Goal: Use online tool/utility: Utilize a website feature to perform a specific function

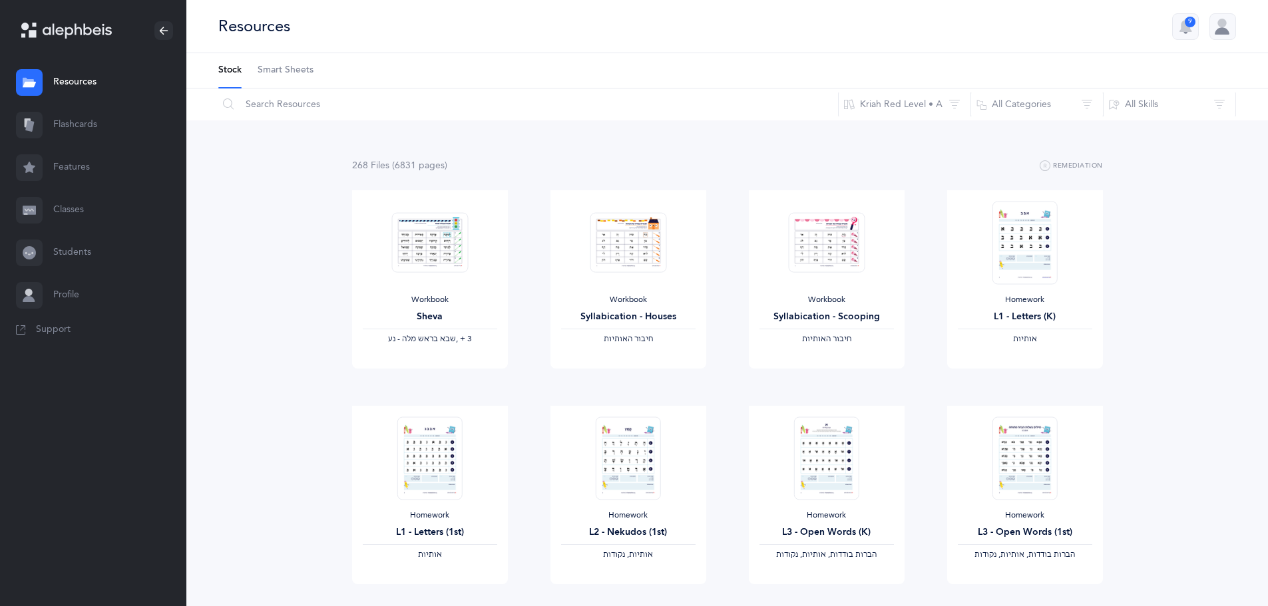
click at [60, 116] on link "Flashcards" at bounding box center [93, 125] width 186 height 43
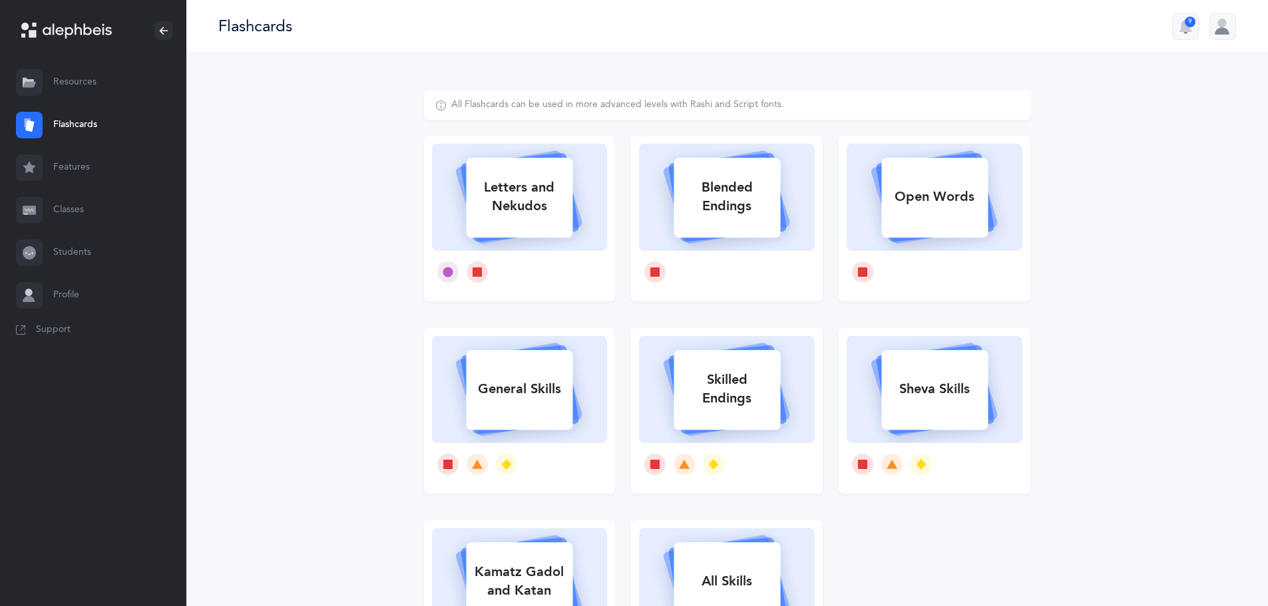
click at [523, 218] on div "Letters and Nekudos" at bounding box center [519, 196] width 107 height 53
select select
select select "single"
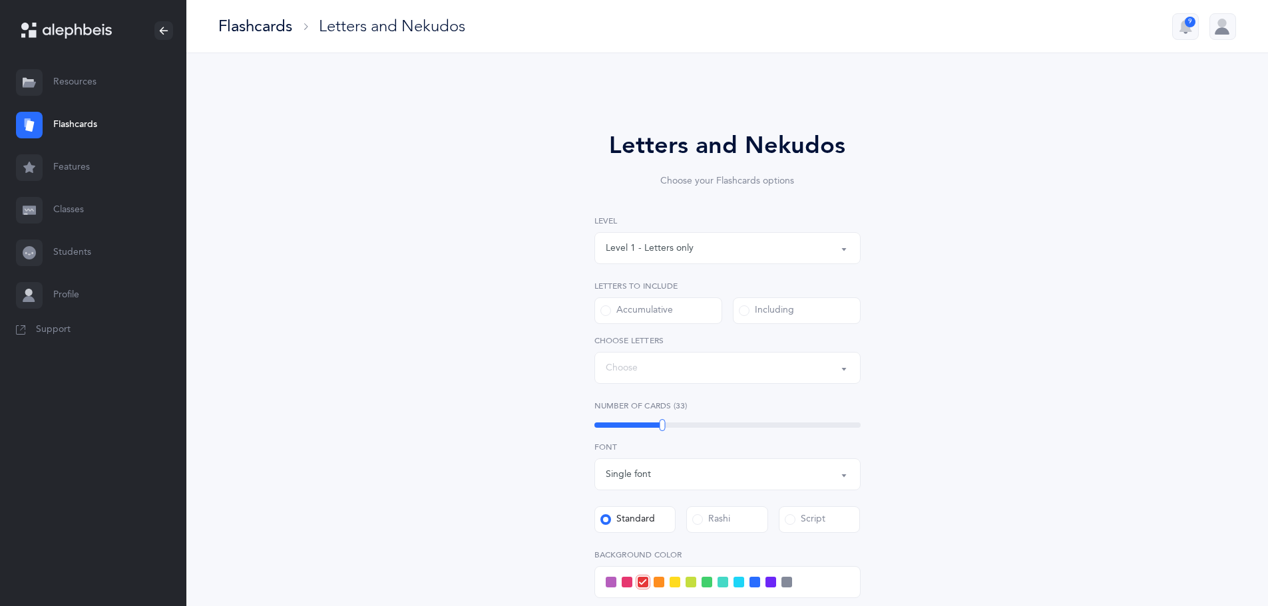
select select "27"
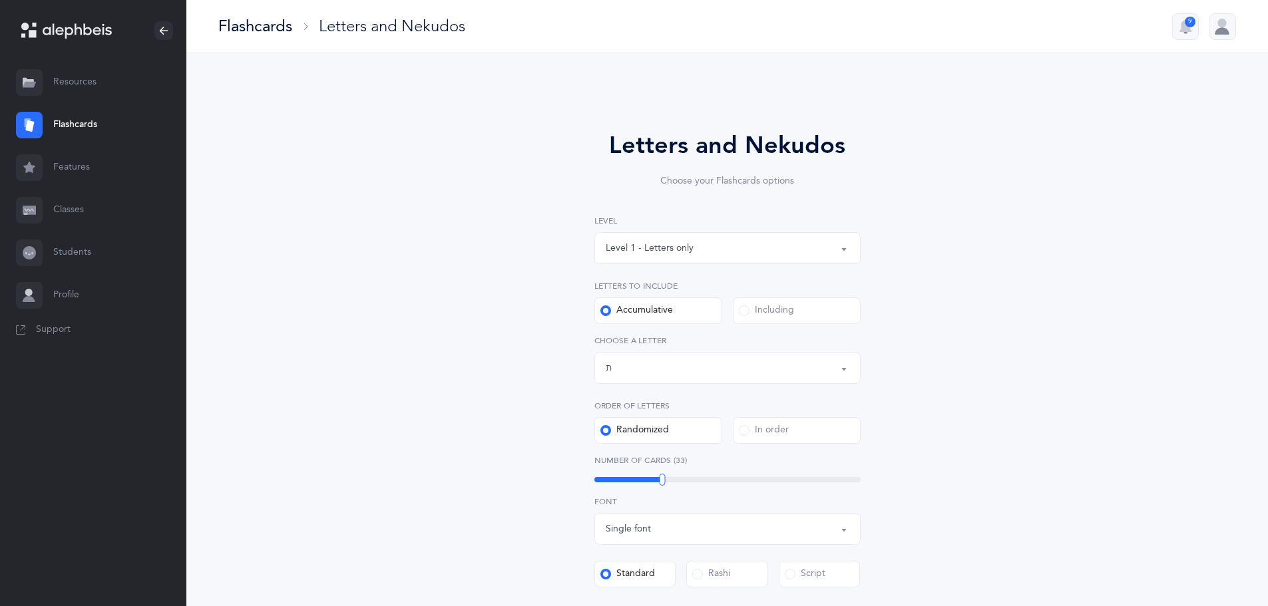
click at [810, 368] on div "Letters up until: ת" at bounding box center [728, 368] width 244 height 23
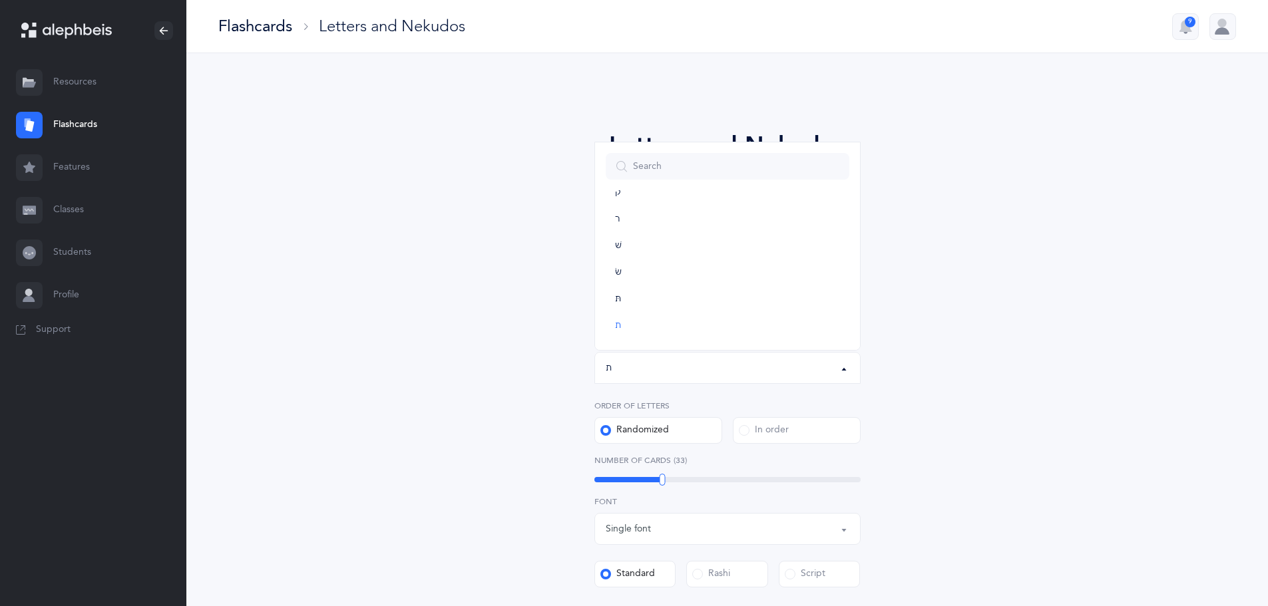
click at [1031, 322] on div "Letters and Nekudos Choose your Flashcards options Level 1 - Letters only Level…" at bounding box center [727, 488] width 692 height 794
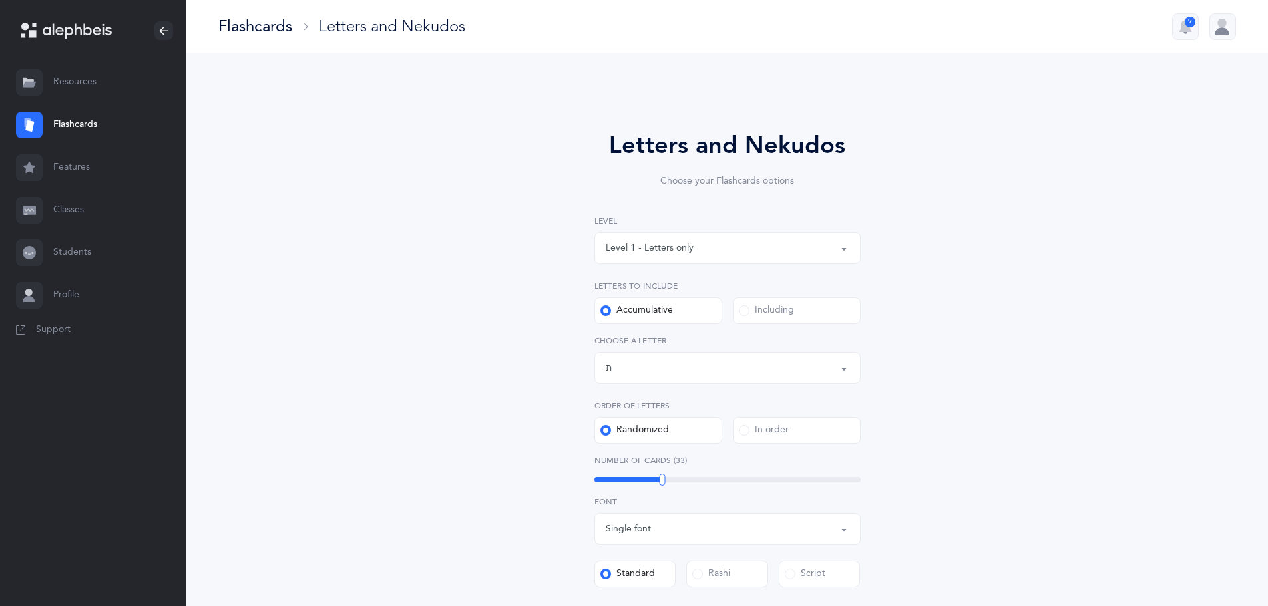
click at [813, 257] on div "Level 1 - Letters only" at bounding box center [728, 248] width 244 height 23
click at [1110, 230] on div "Letters and Nekudos Choose your Flashcards options Level 1 - Letters only Level…" at bounding box center [727, 495] width 1082 height 885
click at [742, 308] on span at bounding box center [744, 311] width 11 height 11
click at [0, 0] on input "Including" at bounding box center [0, 0] width 0 height 0
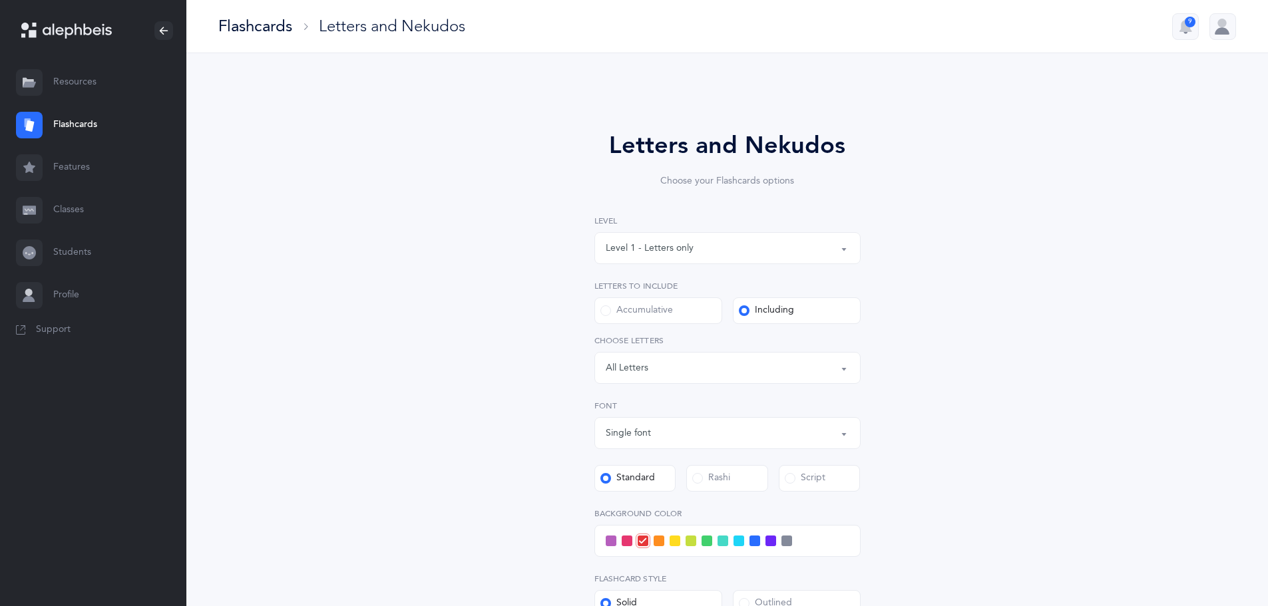
click at [837, 367] on div "Letters: All Letters" at bounding box center [728, 368] width 244 height 23
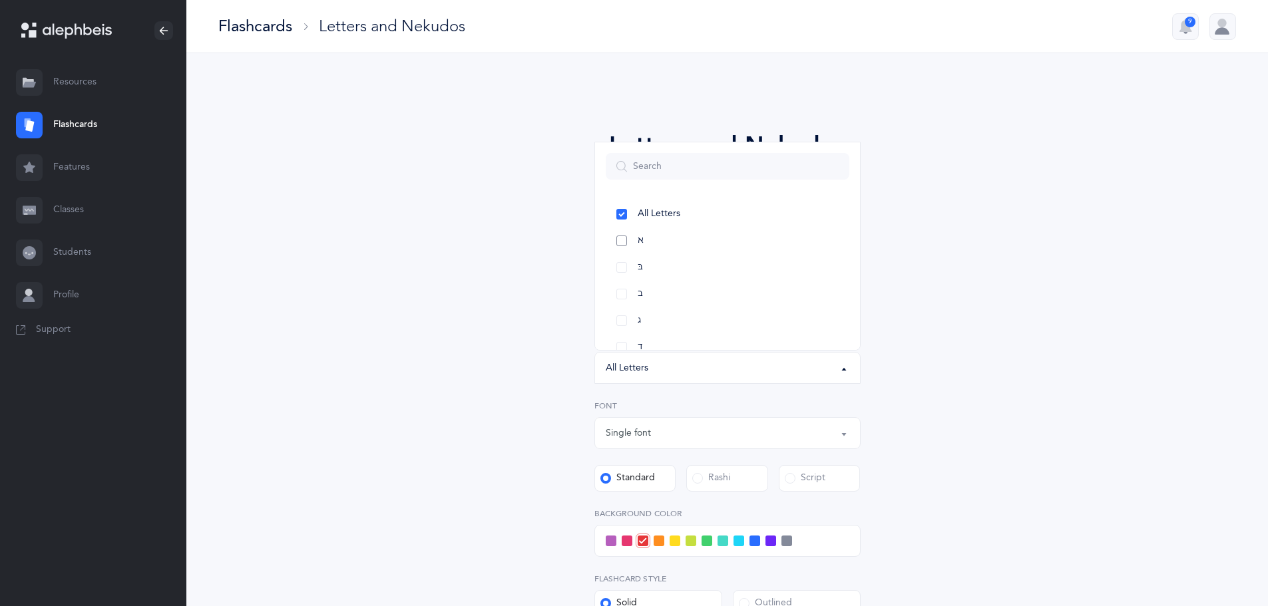
click at [618, 238] on link "א" at bounding box center [728, 241] width 244 height 27
select select "1"
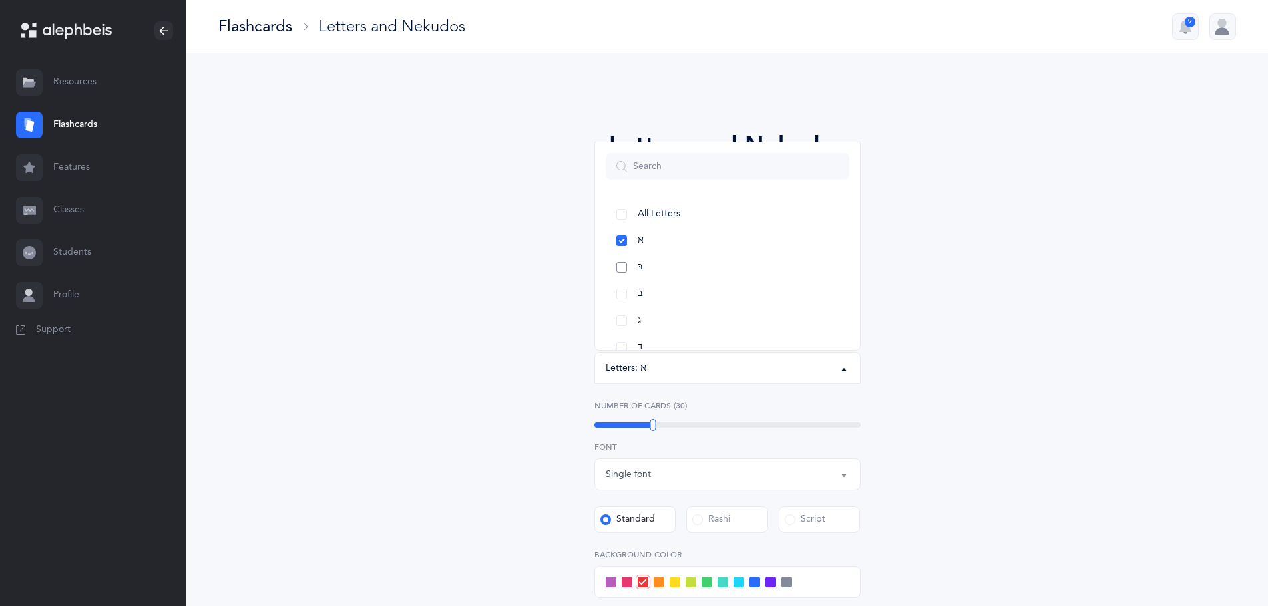
click at [622, 268] on link "בּ" at bounding box center [728, 267] width 244 height 27
click at [624, 291] on link "ב" at bounding box center [728, 294] width 244 height 27
click at [624, 254] on link "ג" at bounding box center [728, 254] width 244 height 27
click at [616, 286] on link "ד" at bounding box center [728, 281] width 244 height 27
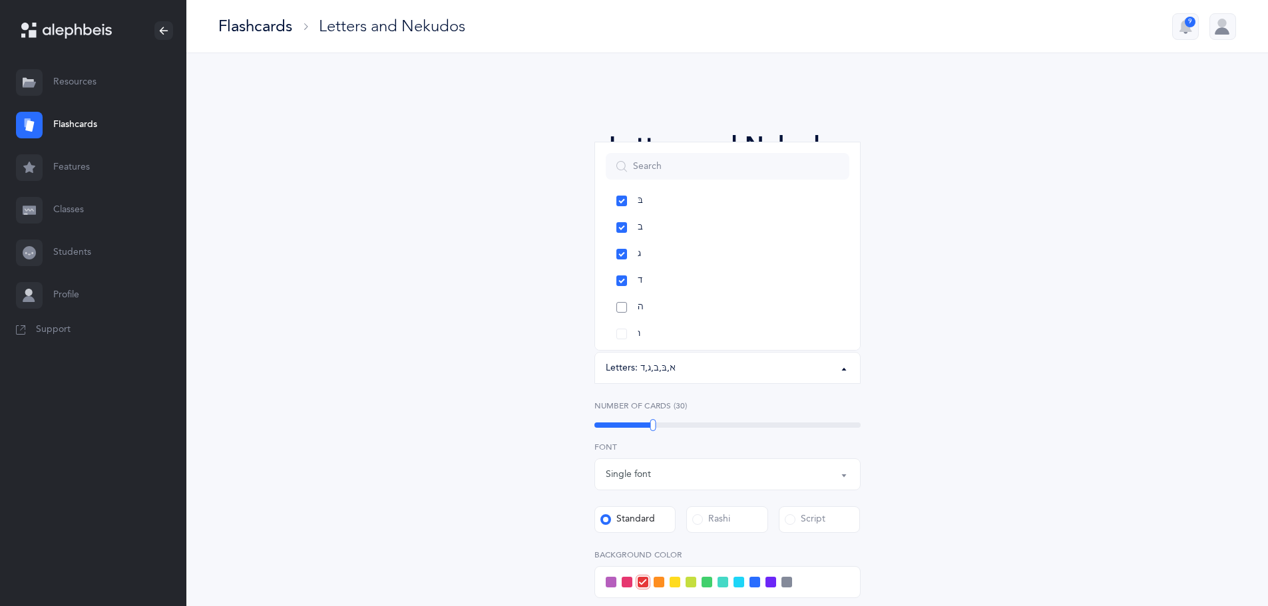
click at [618, 307] on link "ה" at bounding box center [728, 307] width 244 height 27
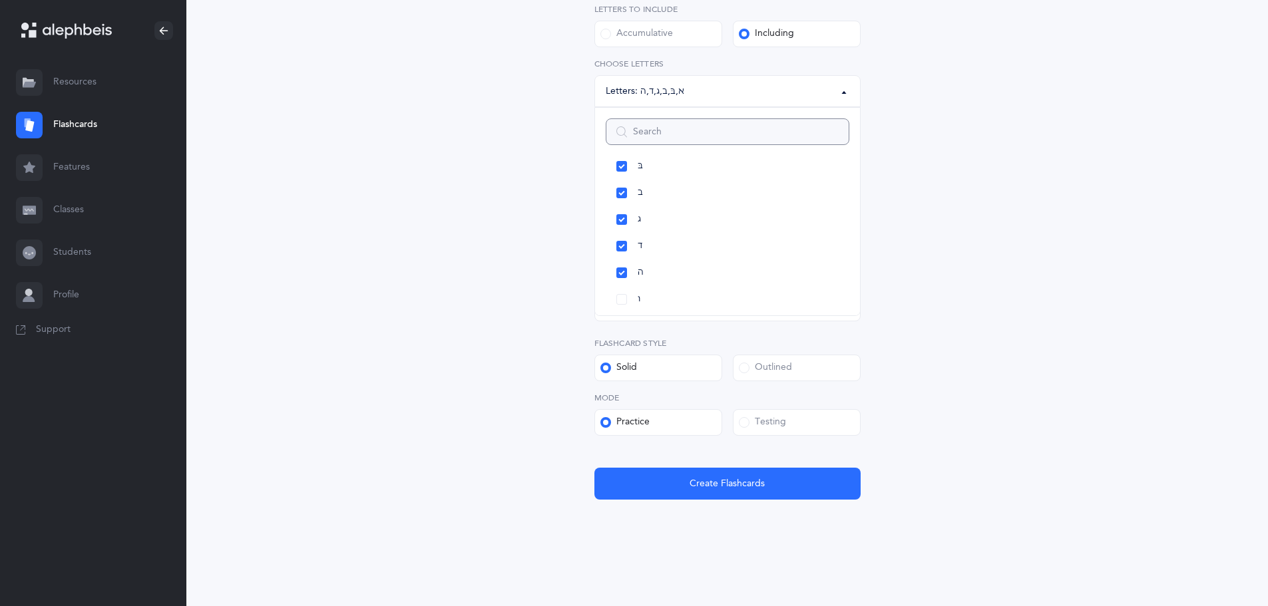
scroll to position [77, 0]
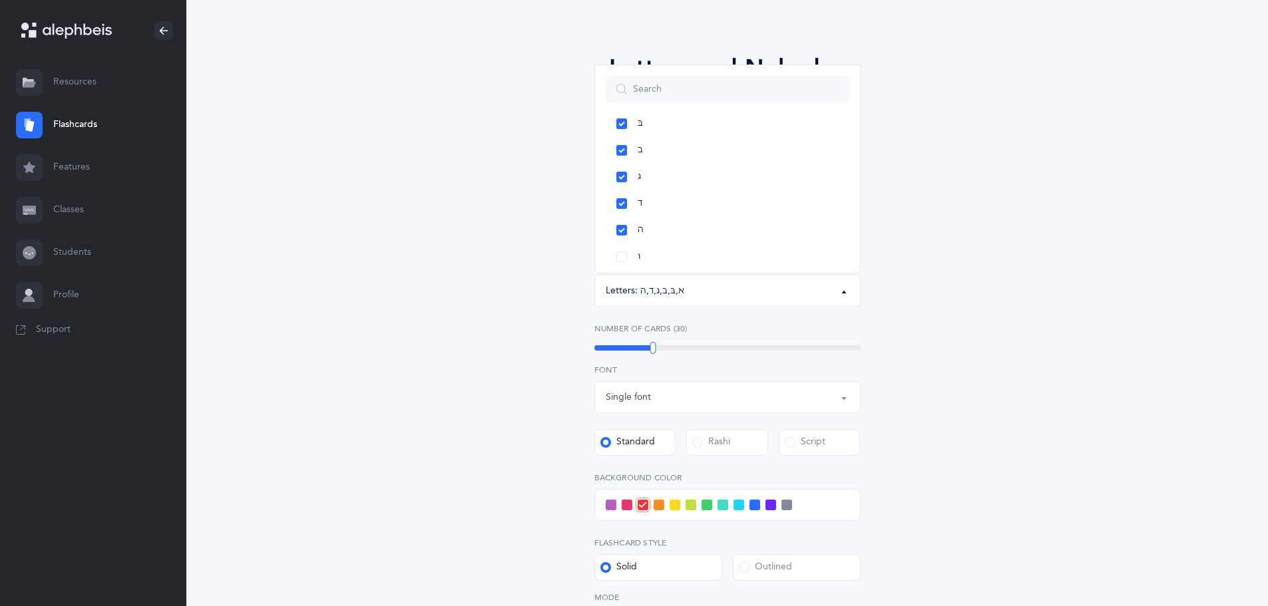
click at [977, 377] on div "Letters and Nekudos Choose your Flashcards options Level 1 - Letters only Level…" at bounding box center [727, 383] width 607 height 740
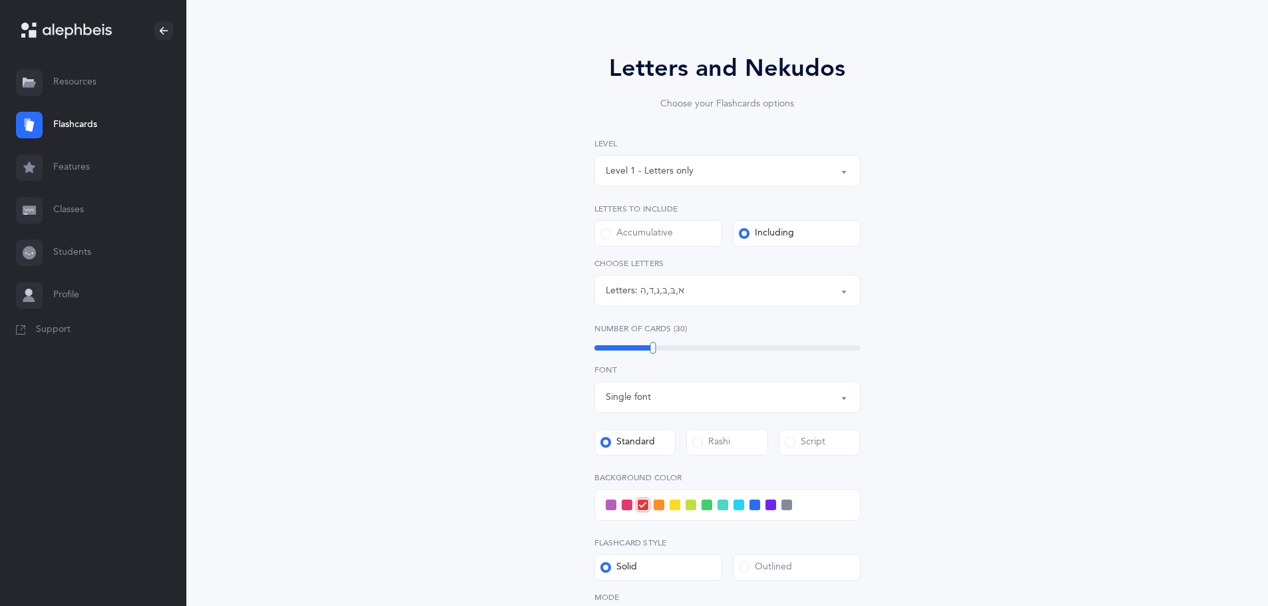
click at [738, 508] on span at bounding box center [739, 505] width 11 height 11
click at [0, 0] on input "checkbox" at bounding box center [0, 0] width 0 height 0
click at [983, 429] on div "Letters and Nekudos Choose your Flashcards options Level 1 - Letters only Level…" at bounding box center [727, 383] width 607 height 740
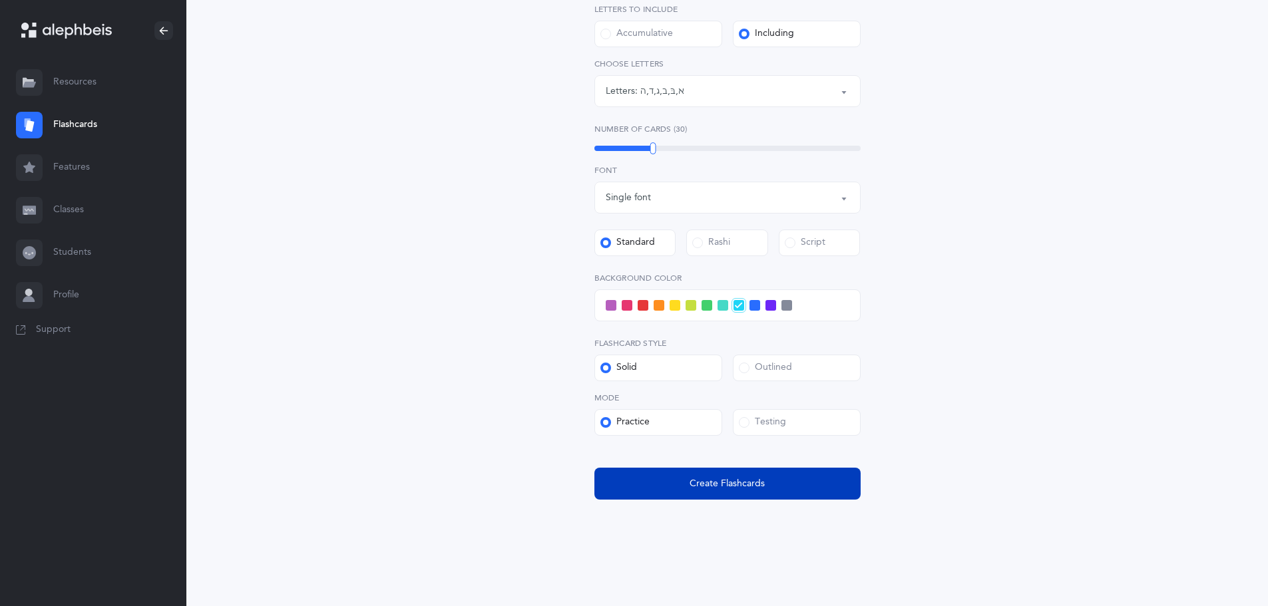
drag, startPoint x: 762, startPoint y: 486, endPoint x: 759, endPoint y: 477, distance: 9.9
click at [762, 485] on span "Create Flashcards" at bounding box center [727, 484] width 75 height 14
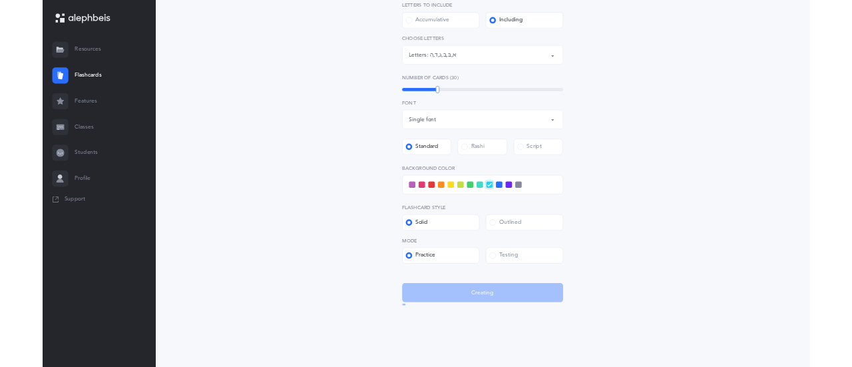
scroll to position [0, 0]
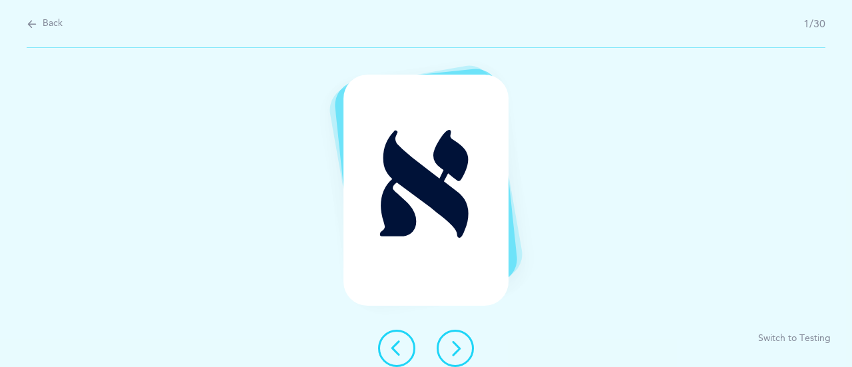
click at [449, 349] on icon at bounding box center [455, 348] width 16 height 16
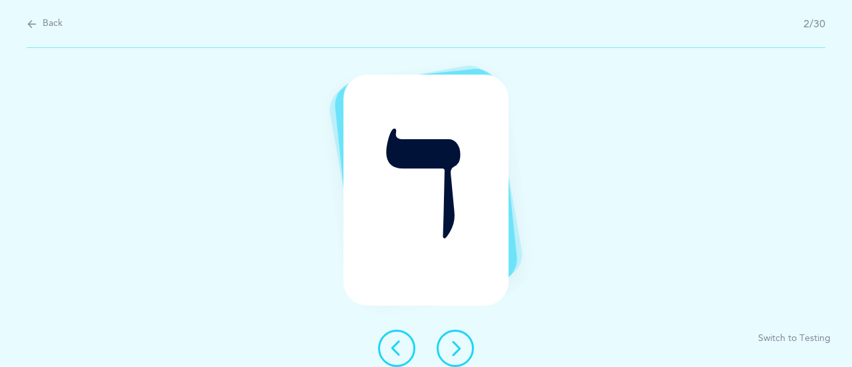
click at [453, 352] on icon at bounding box center [455, 348] width 16 height 16
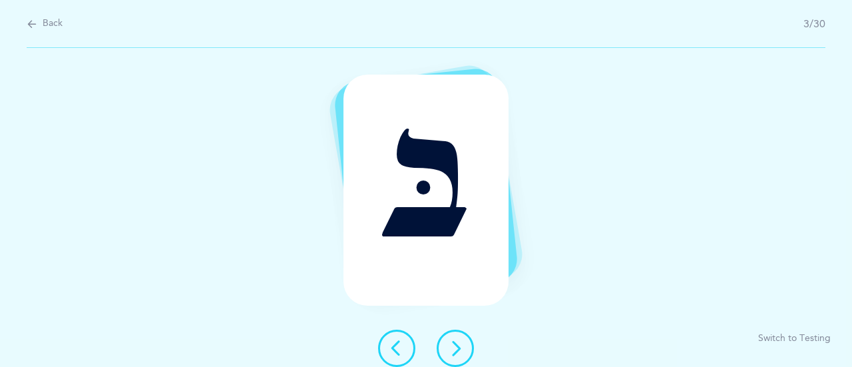
click at [452, 353] on icon at bounding box center [455, 348] width 16 height 16
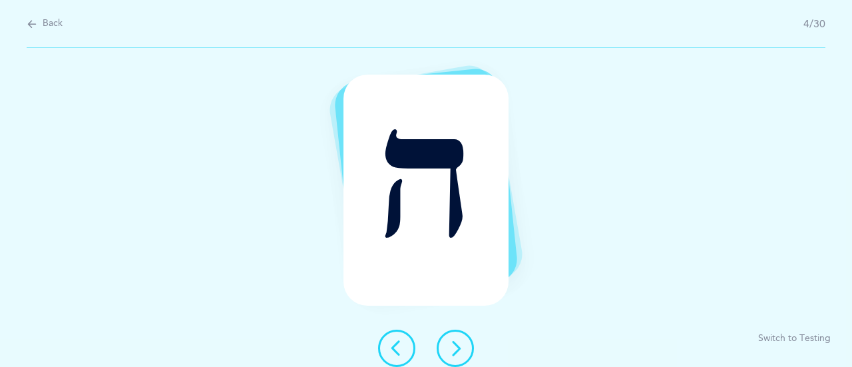
click at [448, 350] on icon at bounding box center [455, 348] width 16 height 16
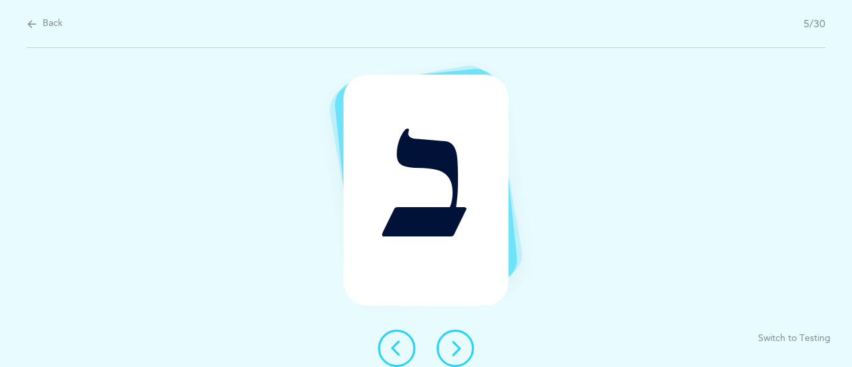
click at [450, 345] on icon at bounding box center [455, 348] width 16 height 16
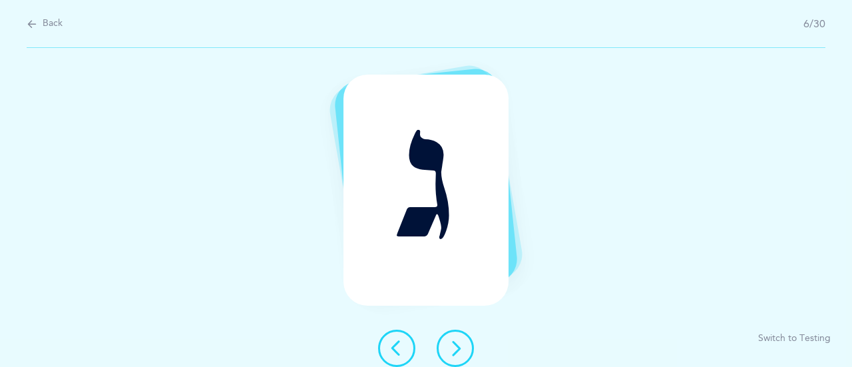
click at [451, 347] on icon at bounding box center [455, 348] width 16 height 16
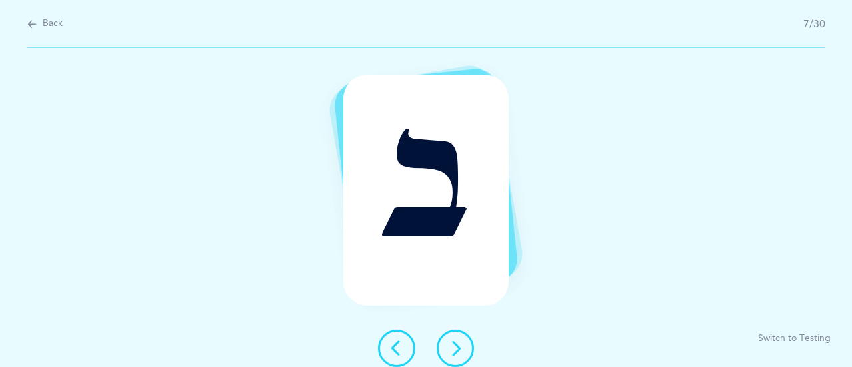
click at [457, 350] on icon at bounding box center [455, 348] width 16 height 16
click at [461, 351] on icon at bounding box center [455, 348] width 16 height 16
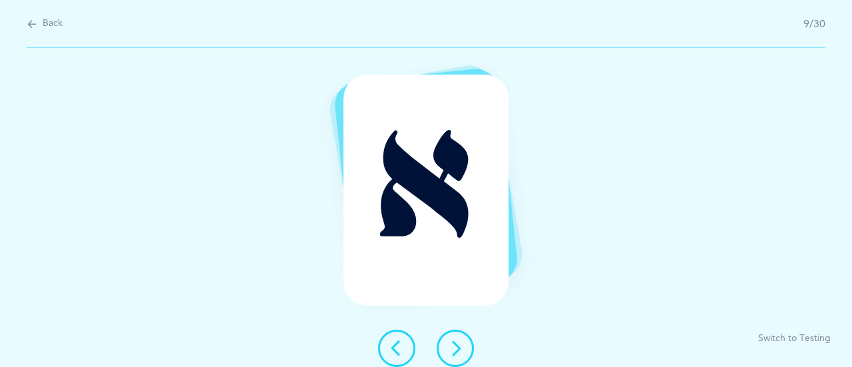
click at [466, 349] on button at bounding box center [455, 348] width 37 height 37
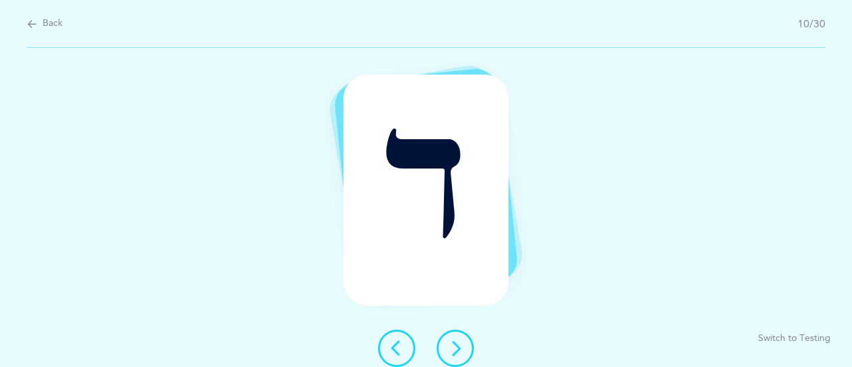
click at [463, 344] on button at bounding box center [455, 348] width 37 height 37
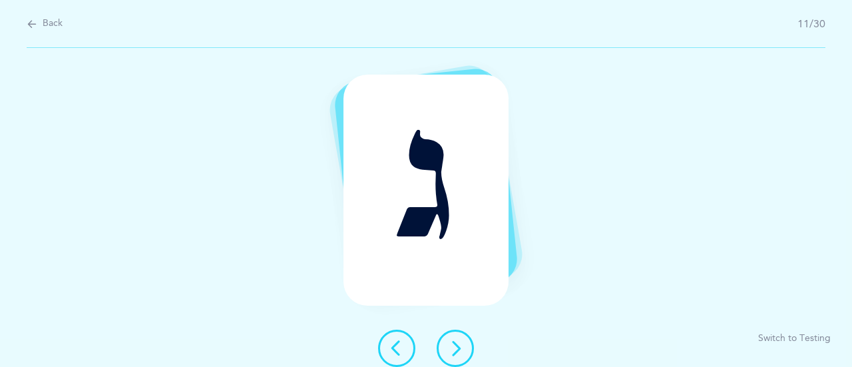
click at [465, 349] on button at bounding box center [455, 348] width 37 height 37
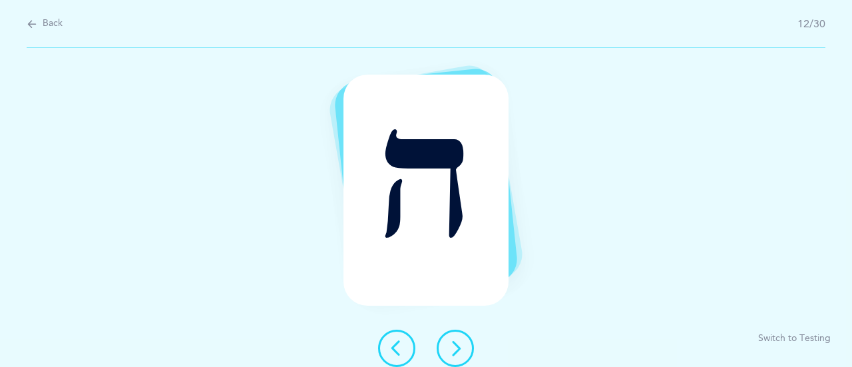
click at [470, 345] on button at bounding box center [455, 348] width 37 height 37
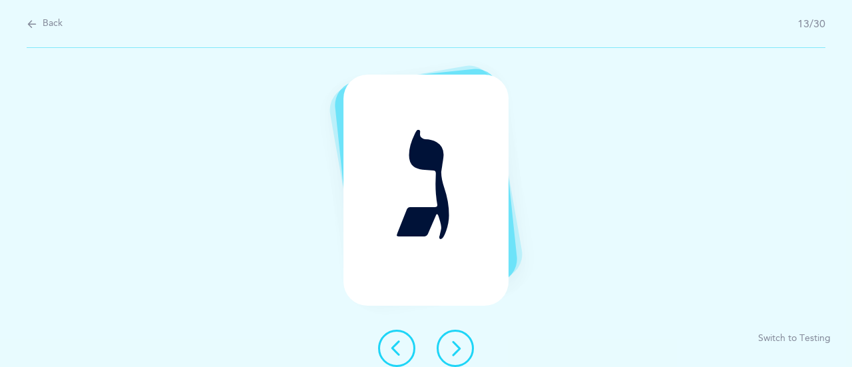
click at [455, 353] on icon at bounding box center [455, 348] width 16 height 16
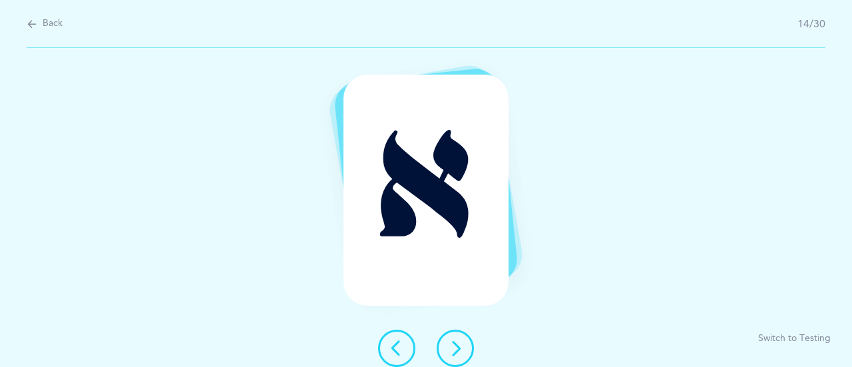
click at [461, 349] on icon at bounding box center [455, 348] width 16 height 16
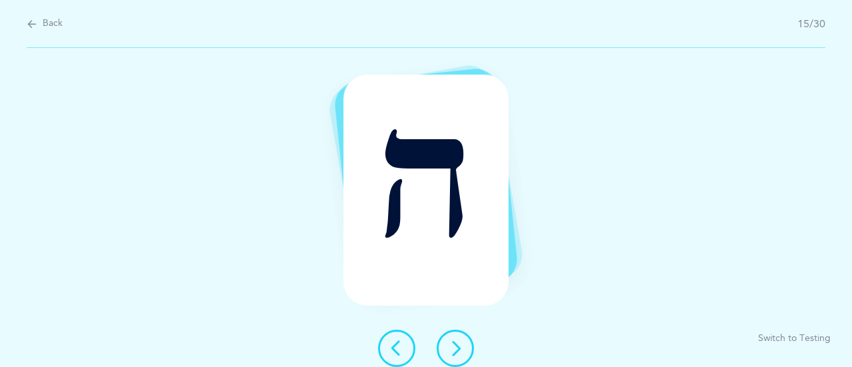
click at [466, 347] on button at bounding box center [455, 348] width 37 height 37
click at [473, 355] on div at bounding box center [425, 348] width 117 height 37
click at [461, 349] on icon at bounding box center [455, 348] width 16 height 16
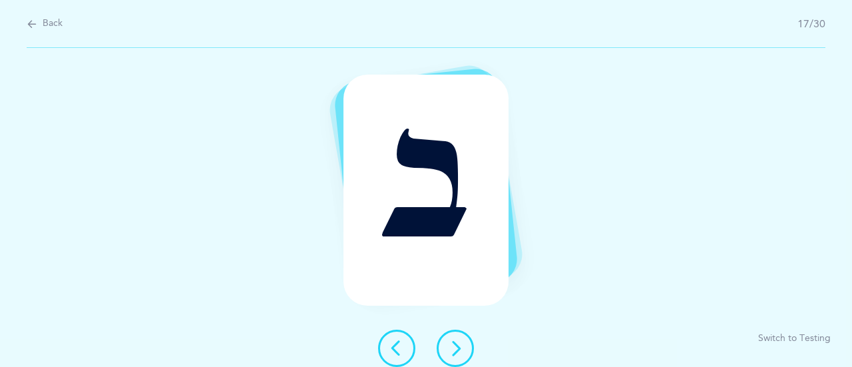
click at [455, 355] on icon at bounding box center [455, 348] width 16 height 16
